Goal: Find specific fact: Find contact information

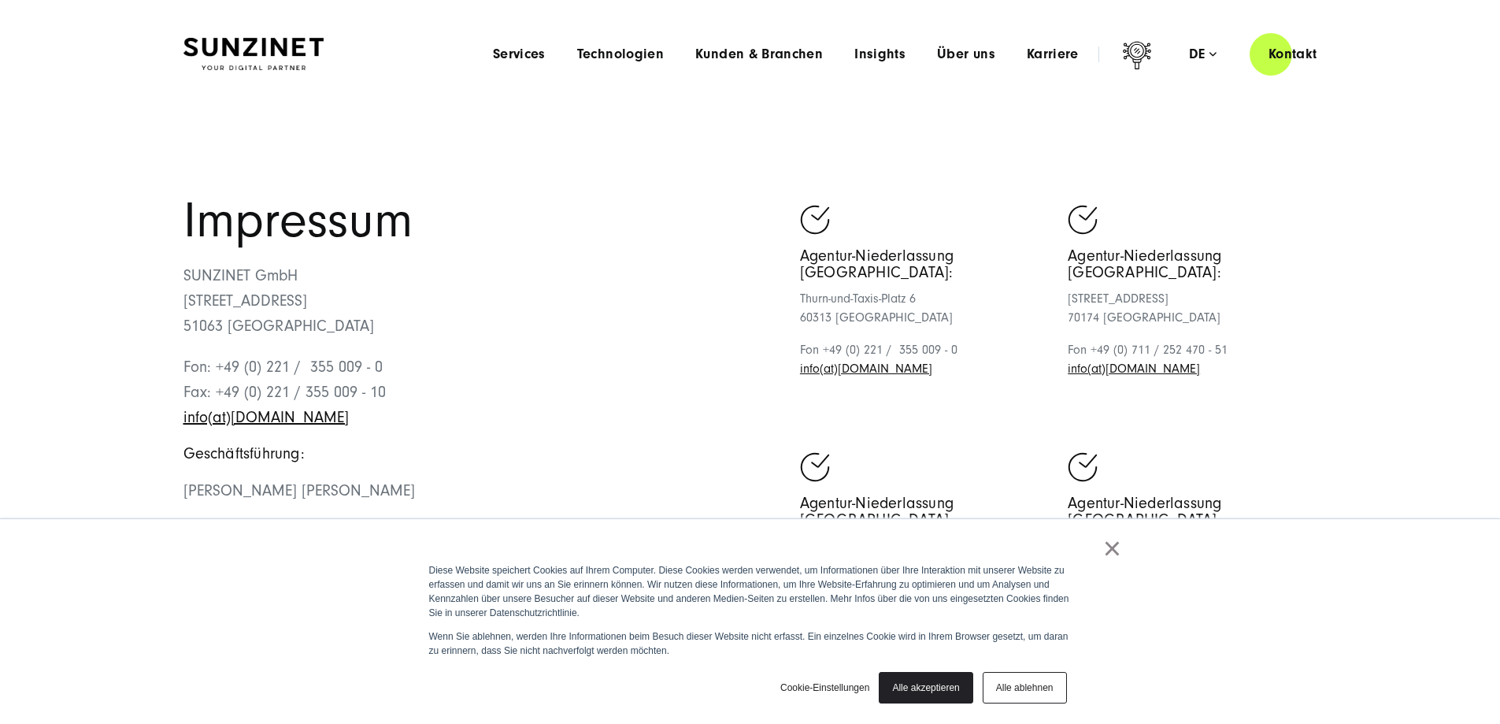
click at [1024, 687] on link "Alle ablehnen" at bounding box center [1025, 687] width 84 height 31
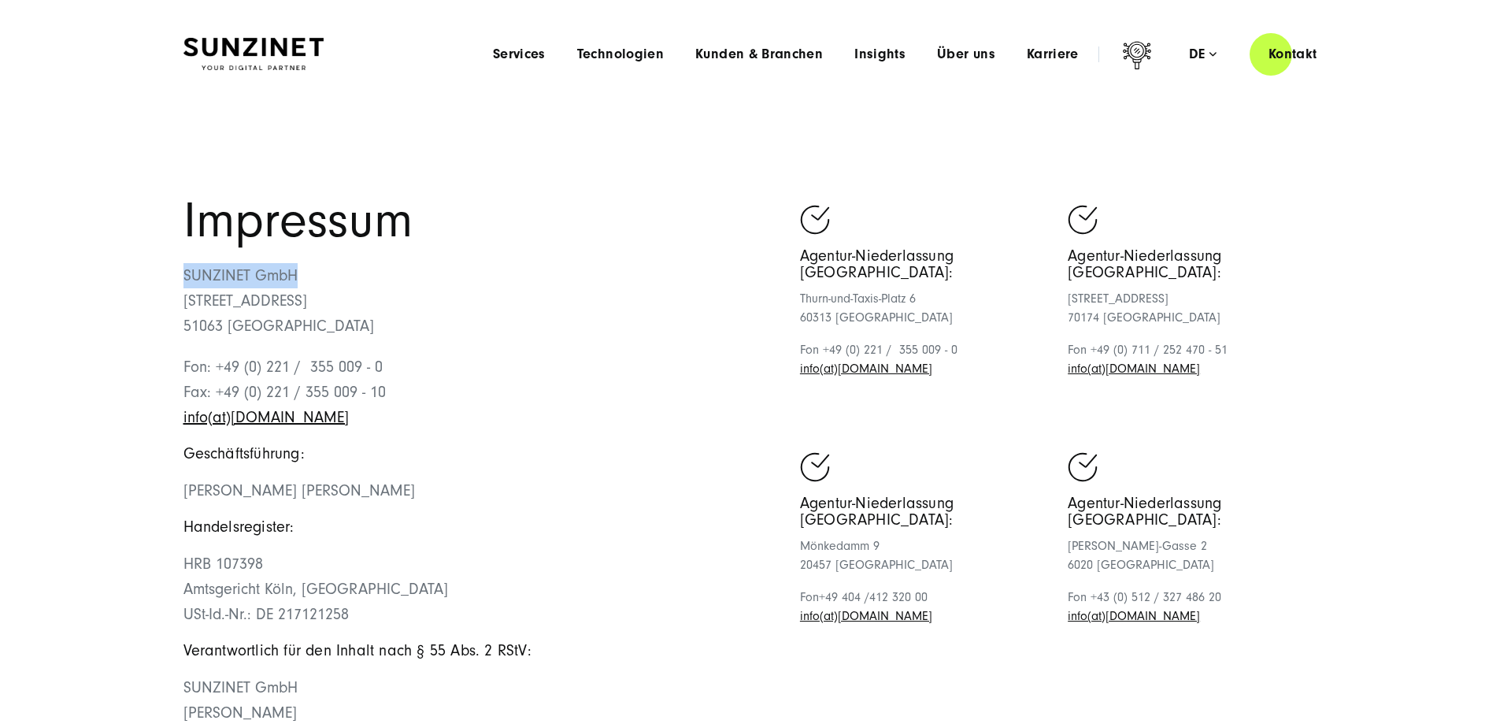
drag, startPoint x: 328, startPoint y: 365, endPoint x: 164, endPoint y: 370, distance: 163.9
click at [164, 370] on div "Impressum SUNZINET GmbH [STREET_ADDRESS][GEOGRAPHIC_DATA]: +49 (0) 221 / 355 00…" at bounding box center [750, 531] width 1197 height 668
copy p "SUNZINET GmbH"
drag, startPoint x: 355, startPoint y: 401, endPoint x: 279, endPoint y: 400, distance: 76.4
click at [279, 339] on p "SUNZINET GmbH [STREET_ADDRESS]" at bounding box center [466, 301] width 567 height 76
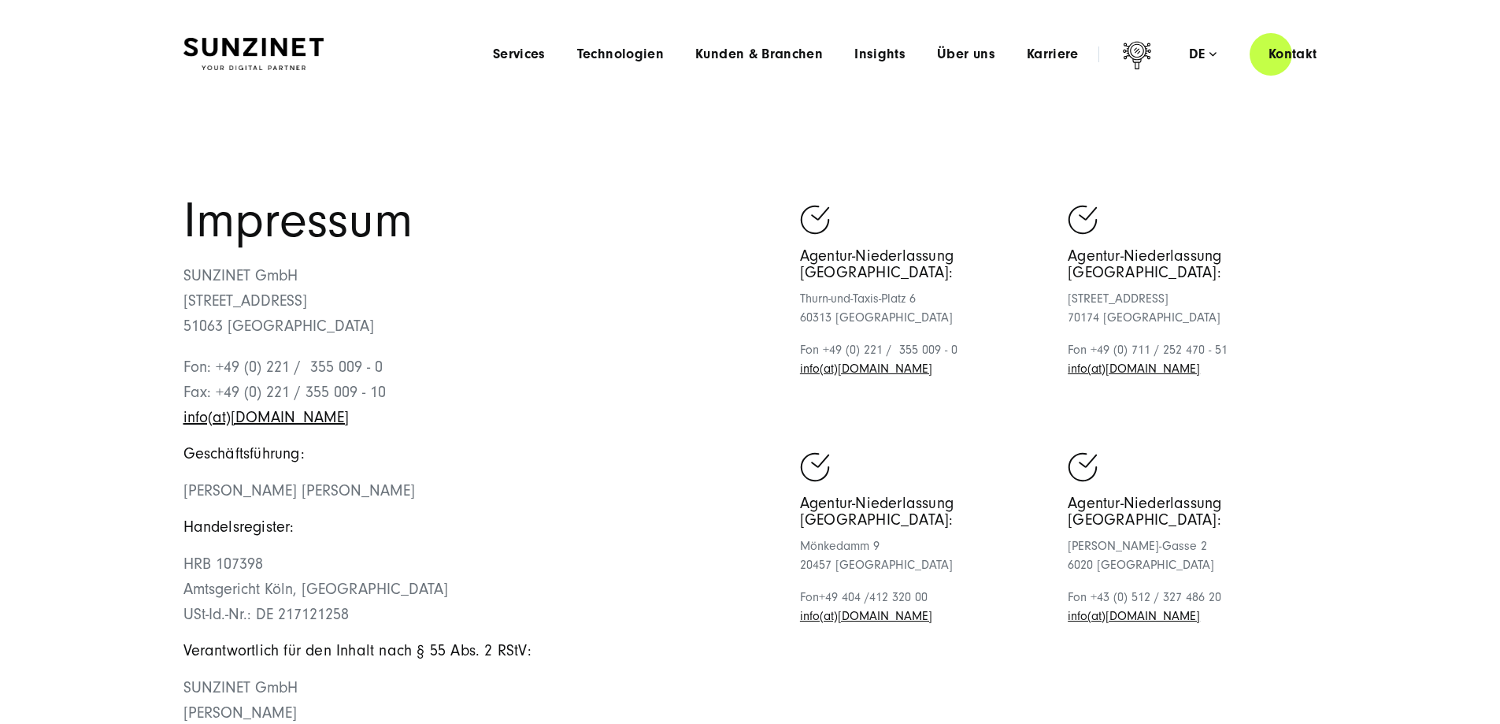
click at [394, 339] on p "SUNZINET GmbH [STREET_ADDRESS]" at bounding box center [466, 301] width 567 height 76
drag, startPoint x: 370, startPoint y: 403, endPoint x: 182, endPoint y: 407, distance: 188.2
click at [182, 407] on div "Impressum SUNZINET GmbH [STREET_ADDRESS][GEOGRAPHIC_DATA]: +49 (0) 221 / 355 00…" at bounding box center [750, 531] width 1197 height 668
copy p "[STREET_ADDRESS]"
